Goal: Information Seeking & Learning: Get advice/opinions

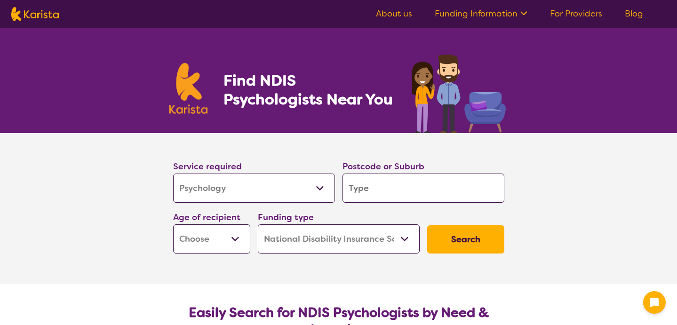
select select "Psychology"
select select "NDIS"
select select "Psychology"
select select "NDIS"
click at [373, 190] on input "search" at bounding box center [424, 188] width 162 height 29
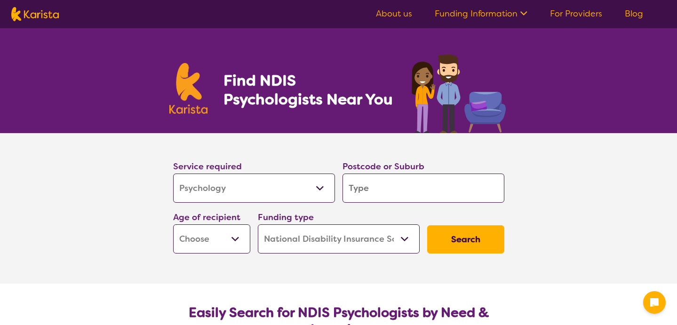
type input "s"
type input "su"
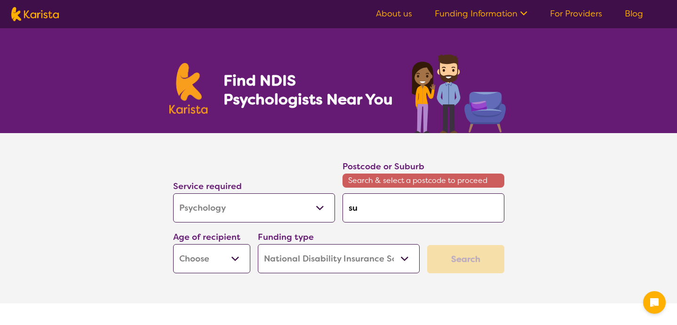
type input "sur"
type input "surr"
type input "surre"
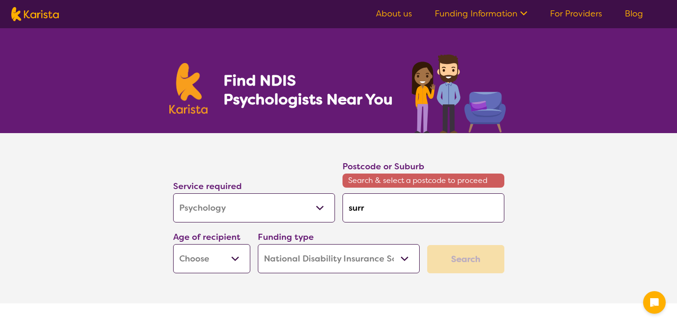
type input "surre"
type input "[GEOGRAPHIC_DATA]"
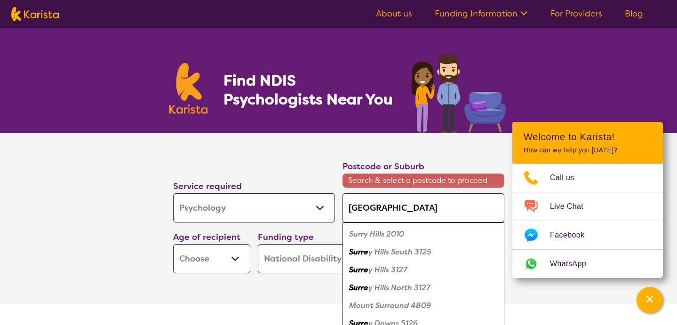
type input "surrey h"
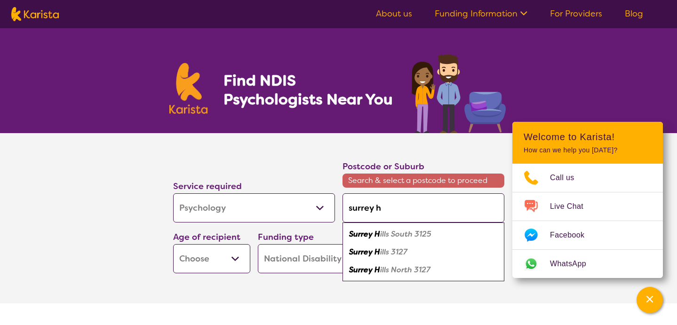
click at [400, 253] on em "ills 3127" at bounding box center [393, 252] width 27 height 10
type input "3127"
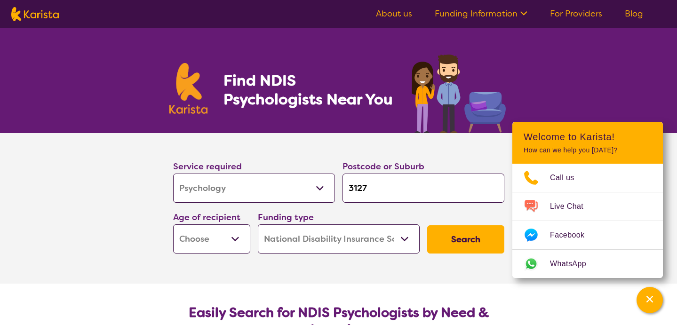
click at [236, 232] on select "Early Childhood - 0 to 9 Child - 10 to 11 Adolescent - 12 to 17 Adult - 18 to 6…" at bounding box center [211, 238] width 77 height 29
select select "CH"
click at [173, 224] on select "Early Childhood - 0 to 9 Child - 10 to 11 Adolescent - 12 to 17 Adult - 18 to 6…" at bounding box center [211, 238] width 77 height 29
select select "CH"
click at [232, 247] on select "Early Childhood - 0 to 9 Child - 10 to 11 Adolescent - 12 to 17 Adult - 18 to 6…" at bounding box center [211, 238] width 77 height 29
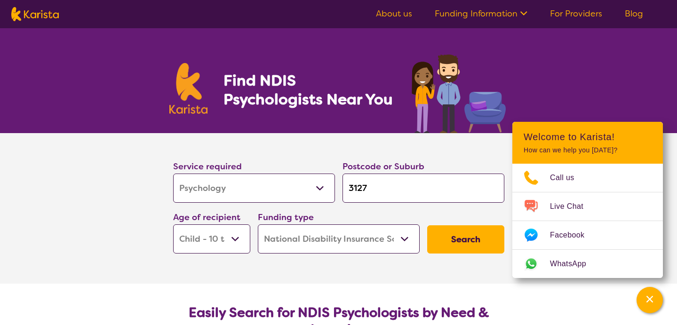
select select "AD"
click at [173, 224] on select "Early Childhood - 0 to 9 Child - 10 to 11 Adolescent - 12 to 17 Adult - 18 to 6…" at bounding box center [211, 238] width 77 height 29
select select "AD"
click at [226, 245] on select "Early Childhood - 0 to 9 Child - 10 to 11 Adolescent - 12 to 17 Adult - 18 to 6…" at bounding box center [211, 238] width 77 height 29
select select "AS"
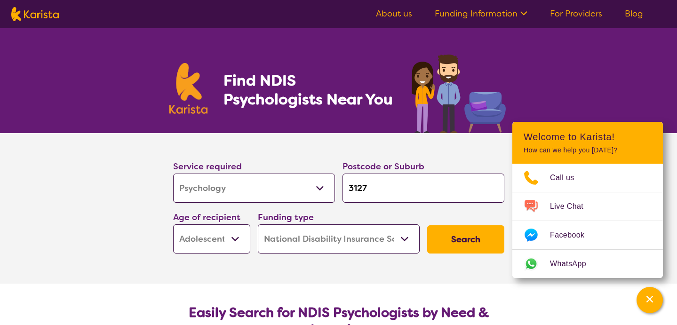
click at [173, 224] on select "Early Childhood - 0 to 9 Child - 10 to 11 Adolescent - 12 to 17 Adult - 18 to 6…" at bounding box center [211, 238] width 77 height 29
select select "AS"
click at [469, 238] on button "Search" at bounding box center [465, 239] width 77 height 28
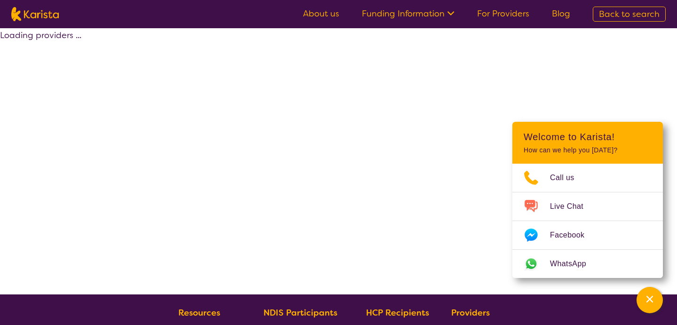
select select "by_score"
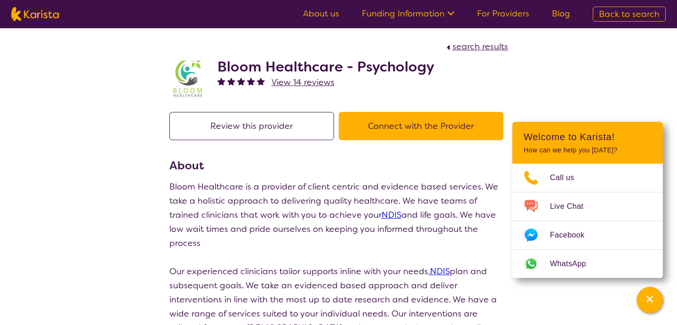
click at [292, 126] on button "Review this provider" at bounding box center [251, 126] width 165 height 28
click at [428, 140] on div "Review this provider Connect with the Provider" at bounding box center [338, 134] width 339 height 45
click at [426, 127] on button "Connect with the Provider" at bounding box center [421, 126] width 165 height 28
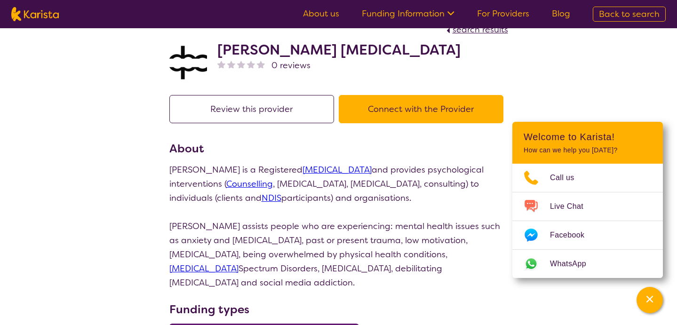
scroll to position [16, 0]
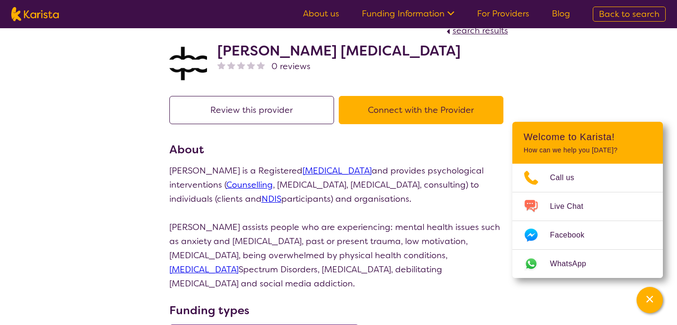
click at [388, 120] on button "Connect with the Provider" at bounding box center [421, 110] width 165 height 28
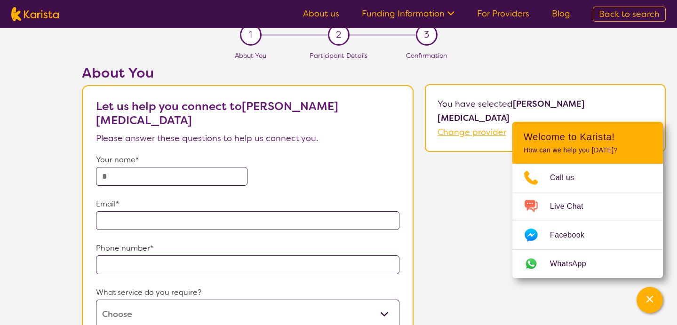
scroll to position [8, 0]
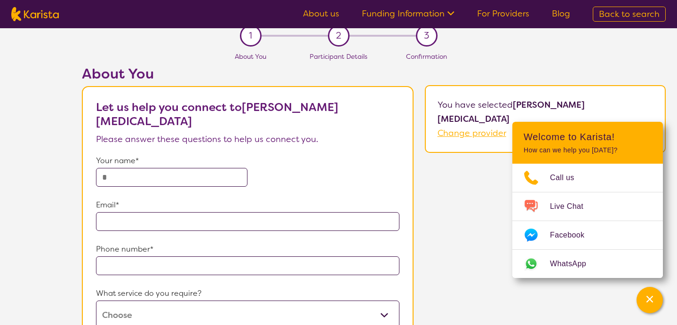
scroll to position [16, 0]
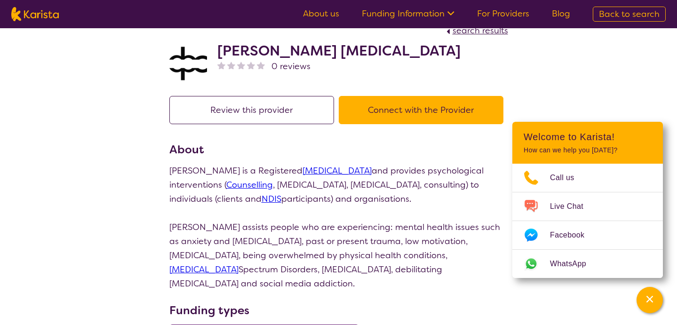
click at [228, 104] on button "Review this provider" at bounding box center [251, 110] width 165 height 28
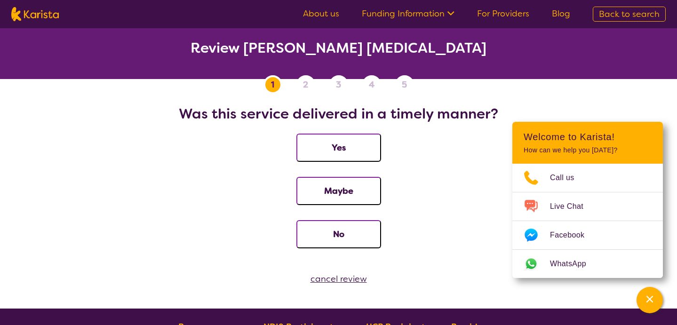
click at [356, 278] on div "cancel review" at bounding box center [338, 279] width 677 height 14
